Goal: Find contact information: Find contact information

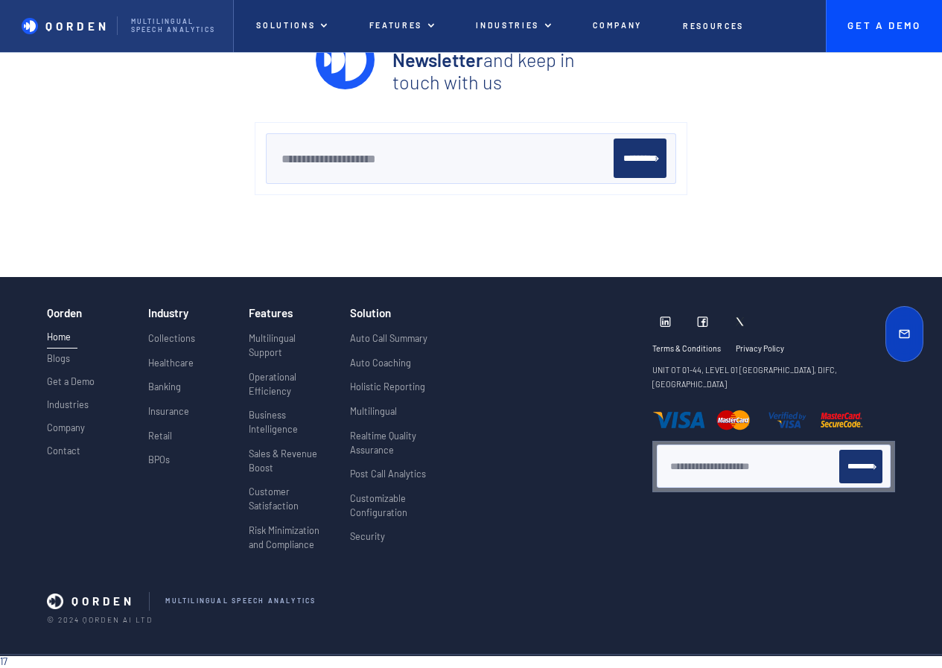
scroll to position [5538, 0]
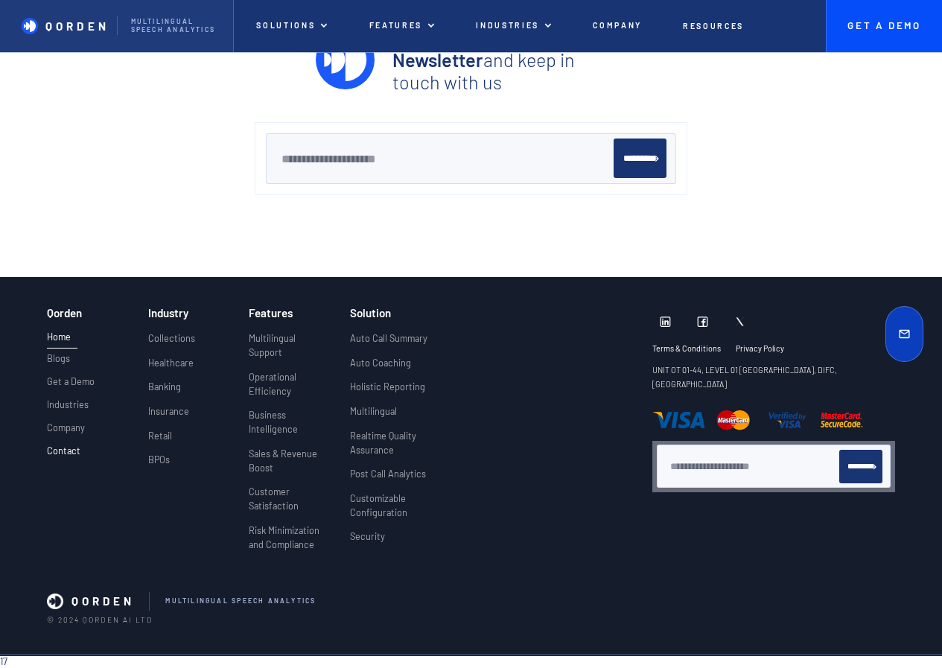
click at [62, 450] on p "Contact" at bounding box center [63, 450] width 33 height 11
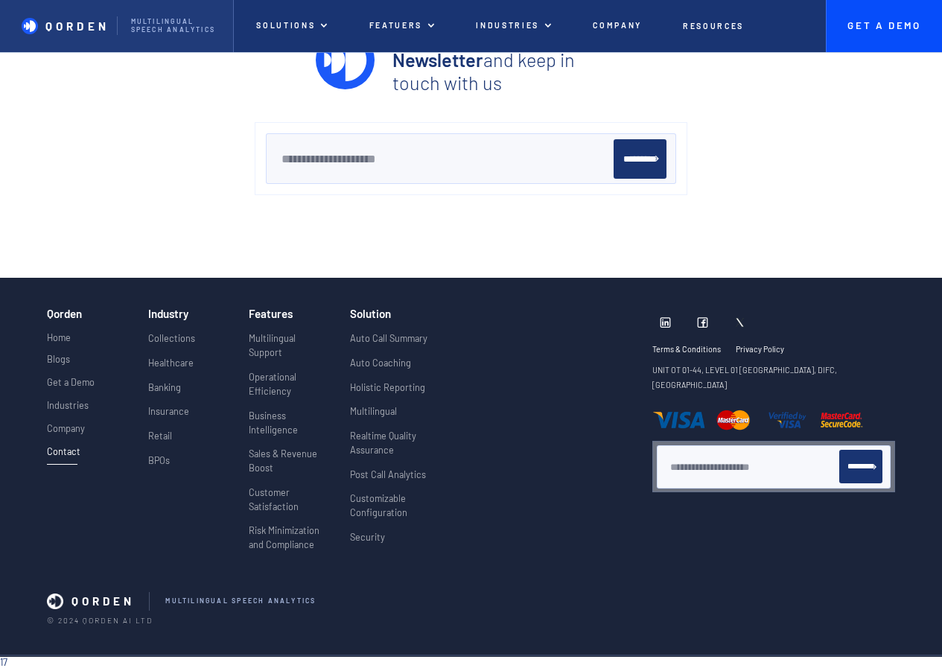
scroll to position [2391, 0]
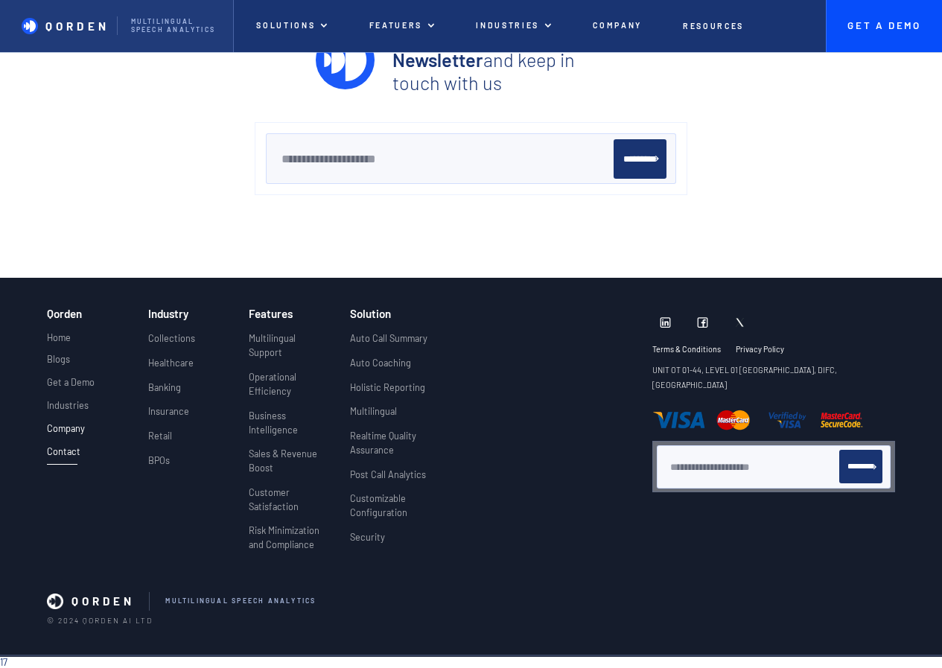
click at [73, 429] on p "Company" at bounding box center [66, 428] width 38 height 11
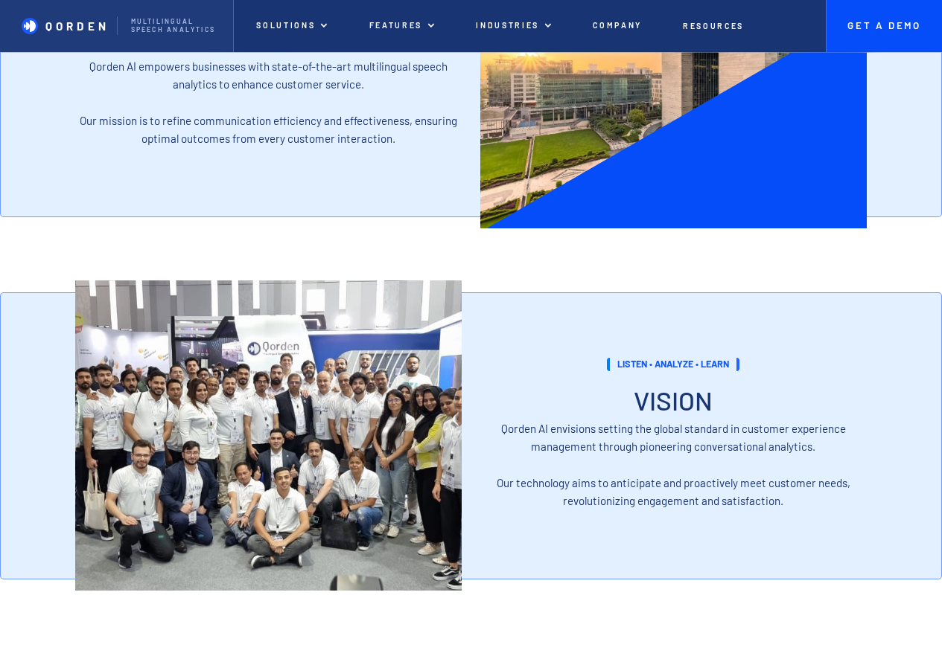
scroll to position [1414, 0]
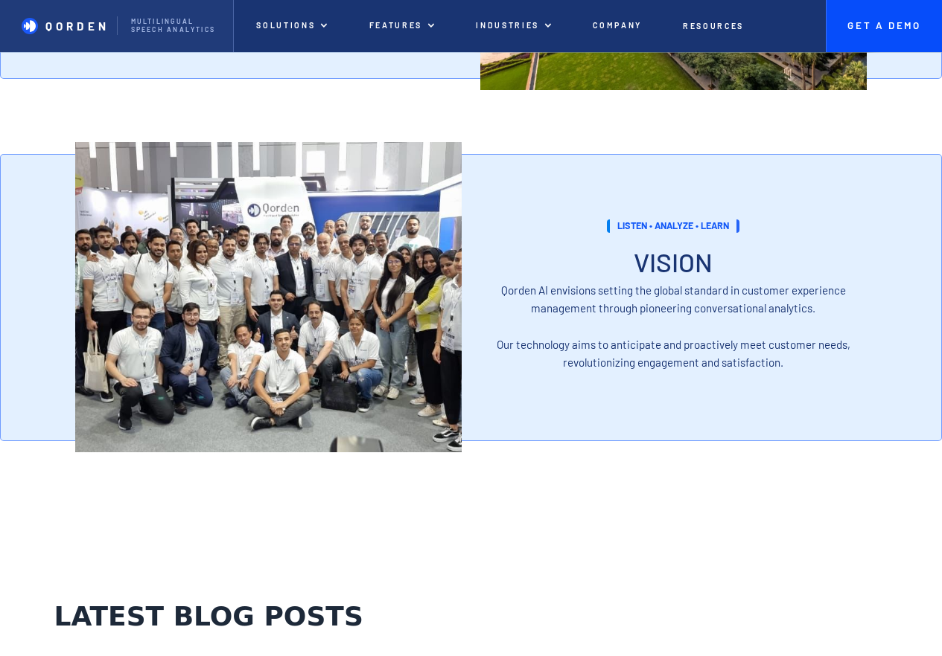
click at [255, 351] on img at bounding box center [268, 297] width 386 height 310
